Goal: Task Accomplishment & Management: Use online tool/utility

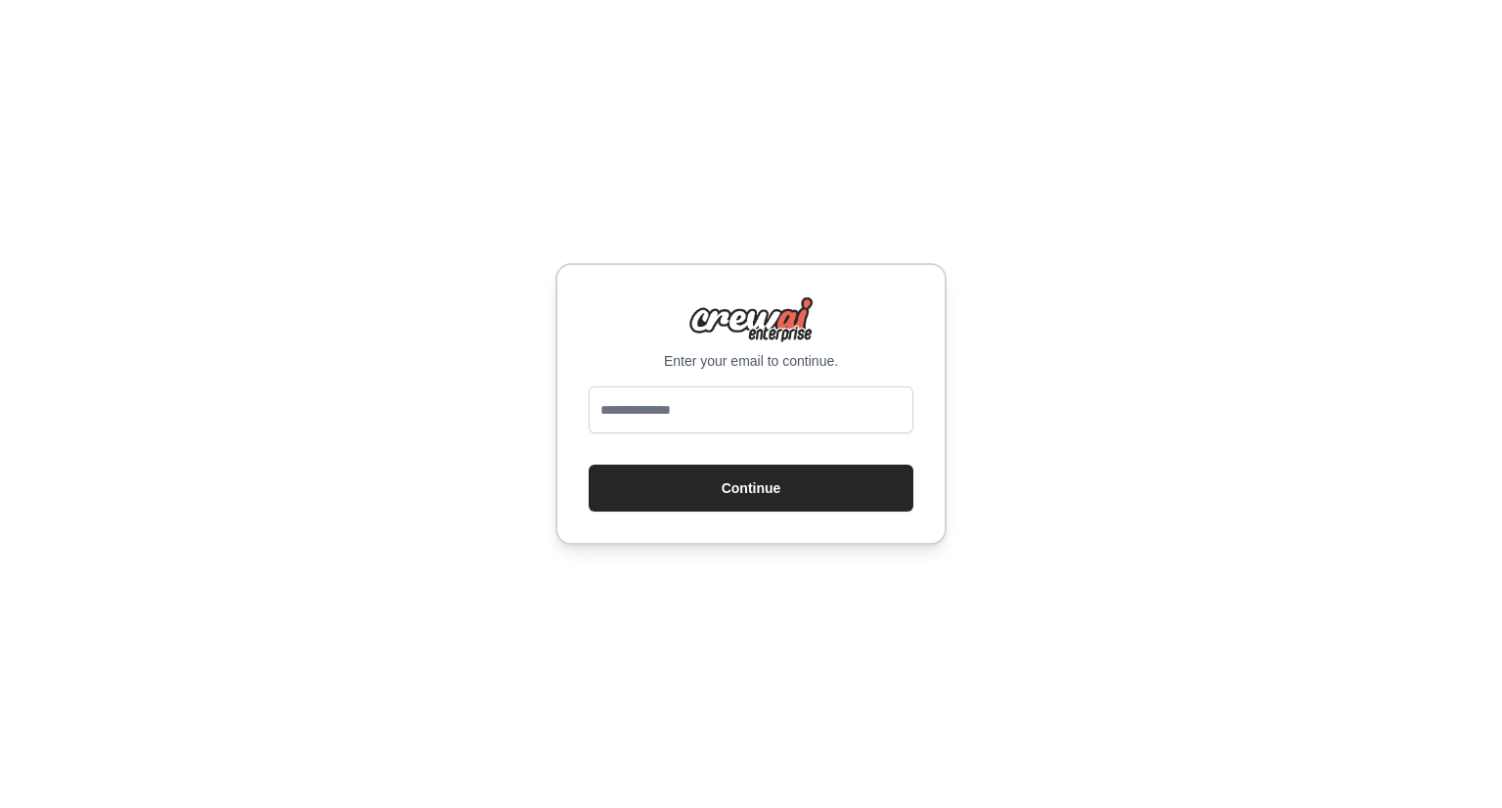
type input "**********"
click at [737, 492] on button "Continue" at bounding box center [751, 488] width 325 height 47
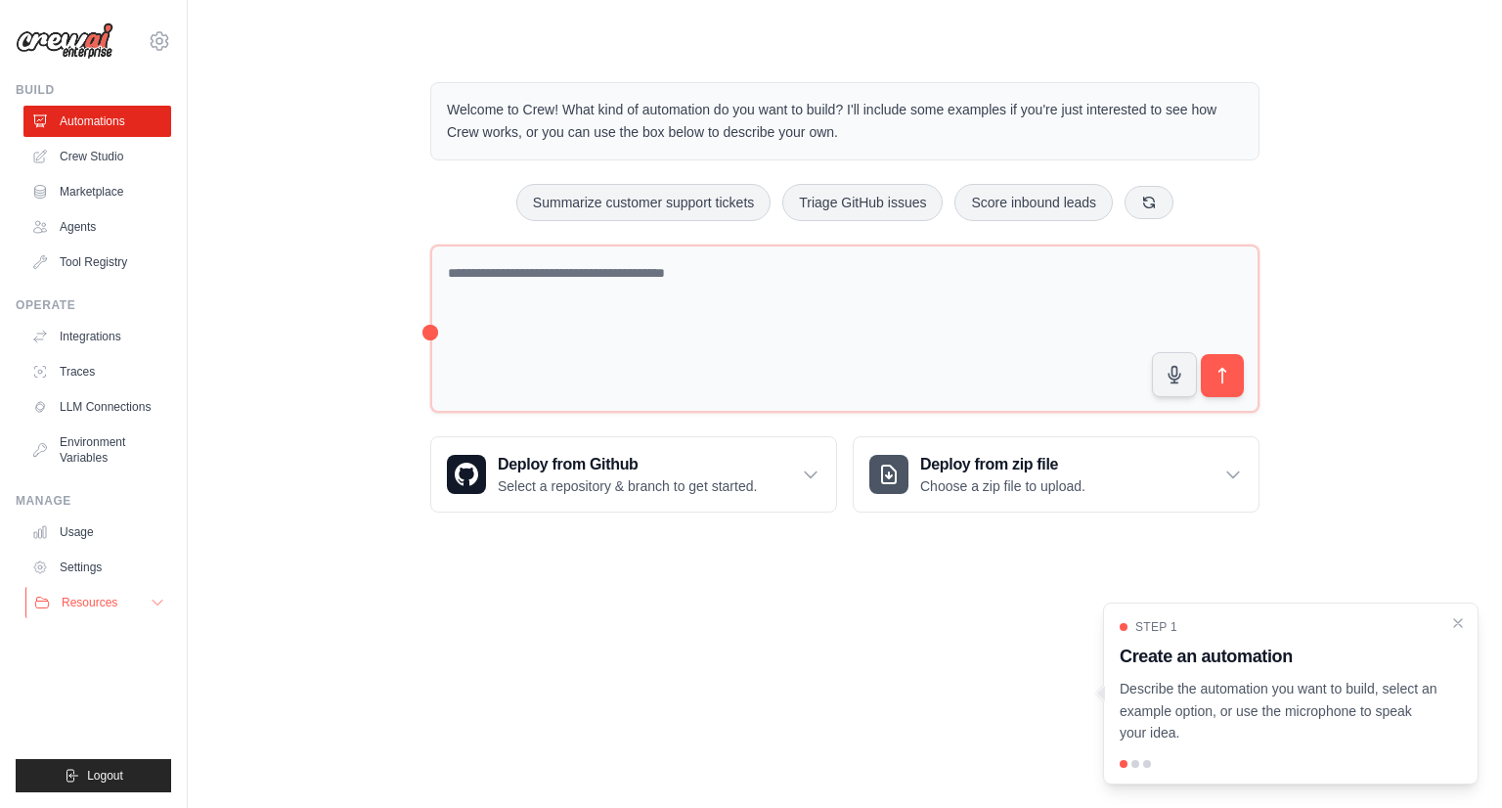
click at [160, 603] on icon at bounding box center [158, 603] width 16 height 16
click at [150, 610] on icon at bounding box center [158, 603] width 16 height 16
click at [93, 154] on link "Crew Studio" at bounding box center [99, 156] width 148 height 31
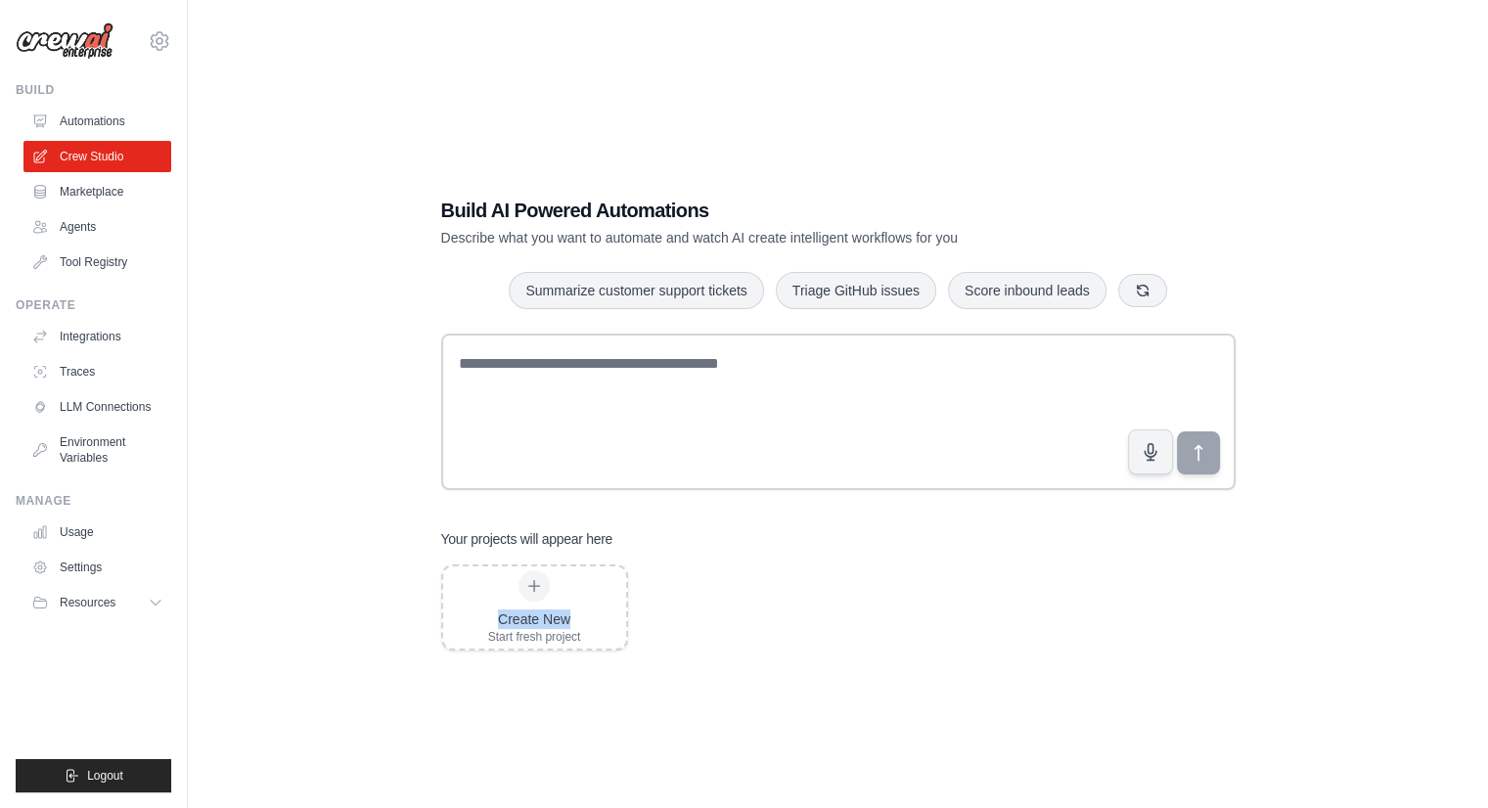
drag, startPoint x: 571, startPoint y: 616, endPoint x: 680, endPoint y: 533, distance: 136.8
click at [680, 533] on div "Your projects will appear here Create New Start fresh project" at bounding box center [838, 589] width 794 height 121
click at [680, 533] on div "Your projects will appear here" at bounding box center [838, 539] width 794 height 20
click at [117, 334] on link "Integrations" at bounding box center [99, 336] width 148 height 31
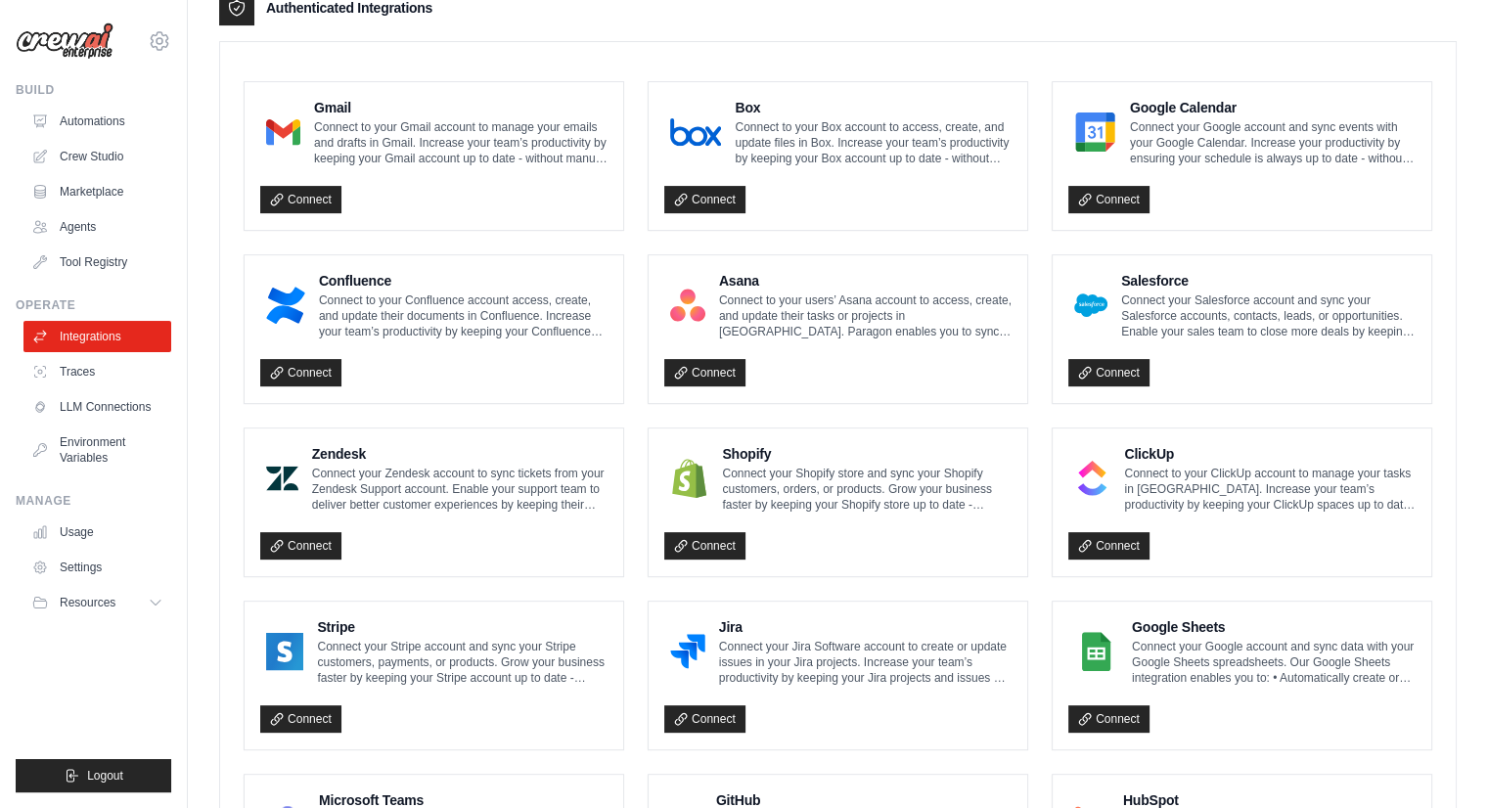
scroll to position [505, 0]
click at [311, 190] on link "Connect" at bounding box center [300, 199] width 81 height 27
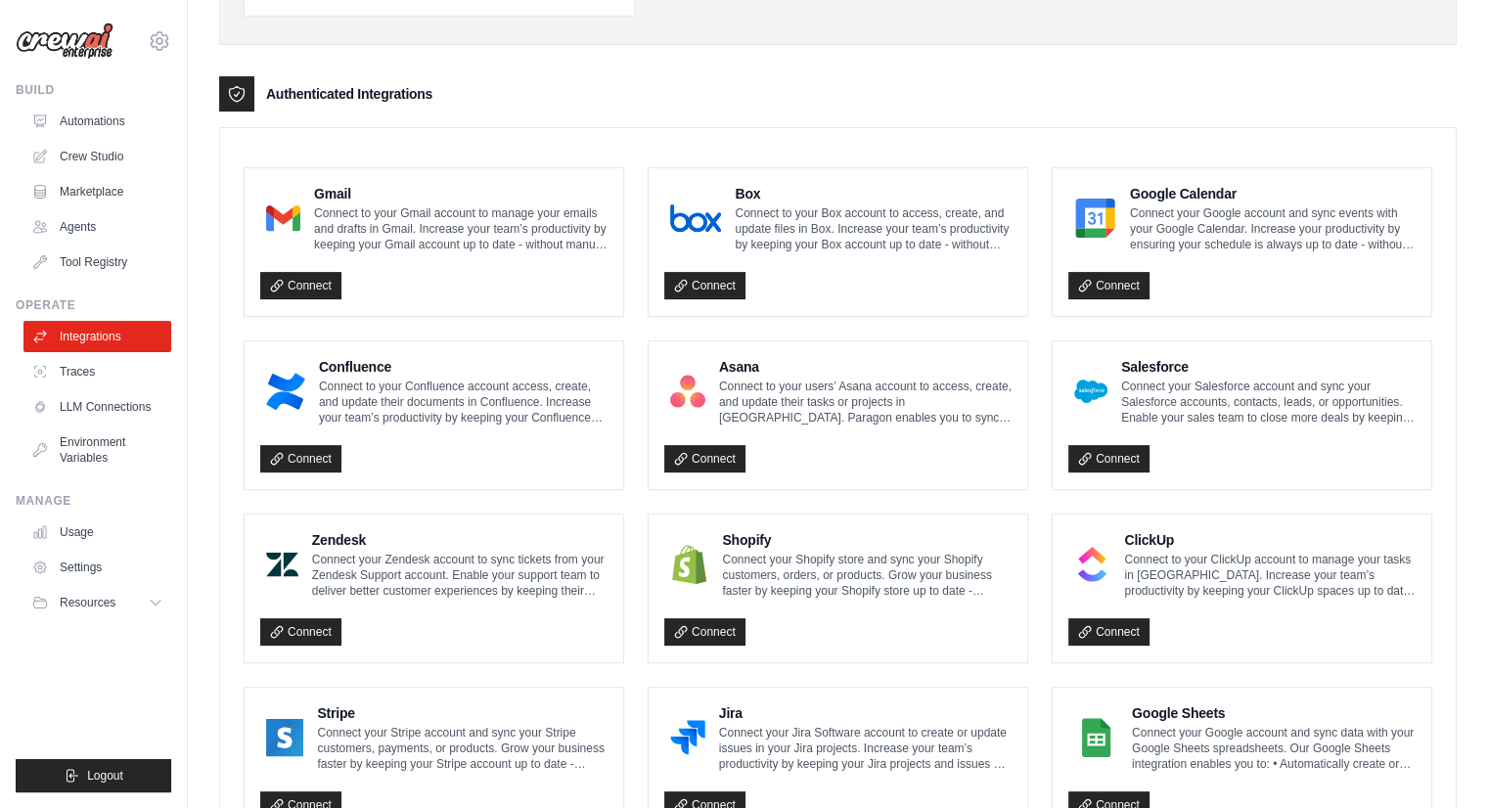
scroll to position [418, 0]
